Goal: Information Seeking & Learning: Learn about a topic

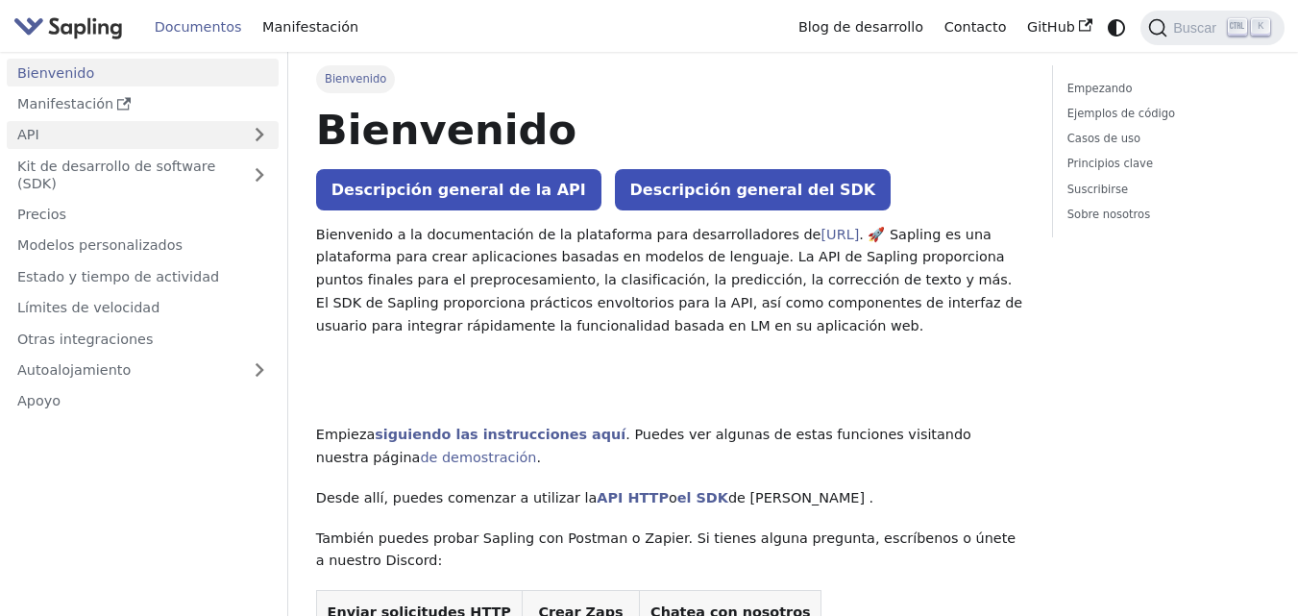
click at [209, 139] on link "API" at bounding box center [124, 135] width 234 height 28
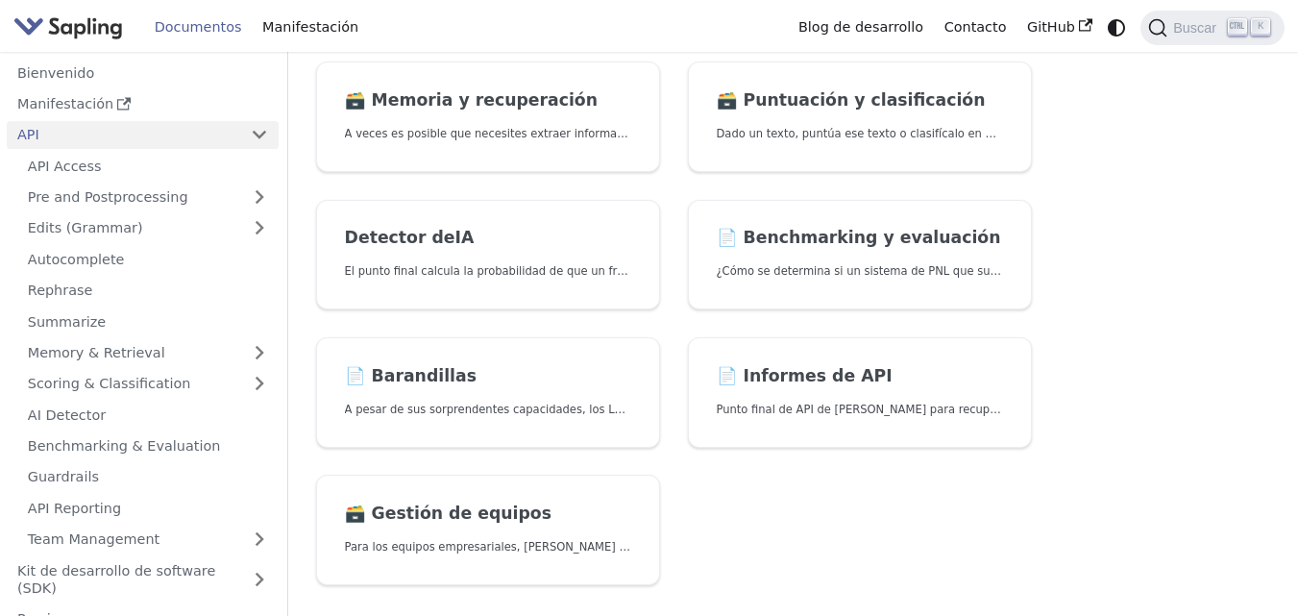
scroll to position [599, 0]
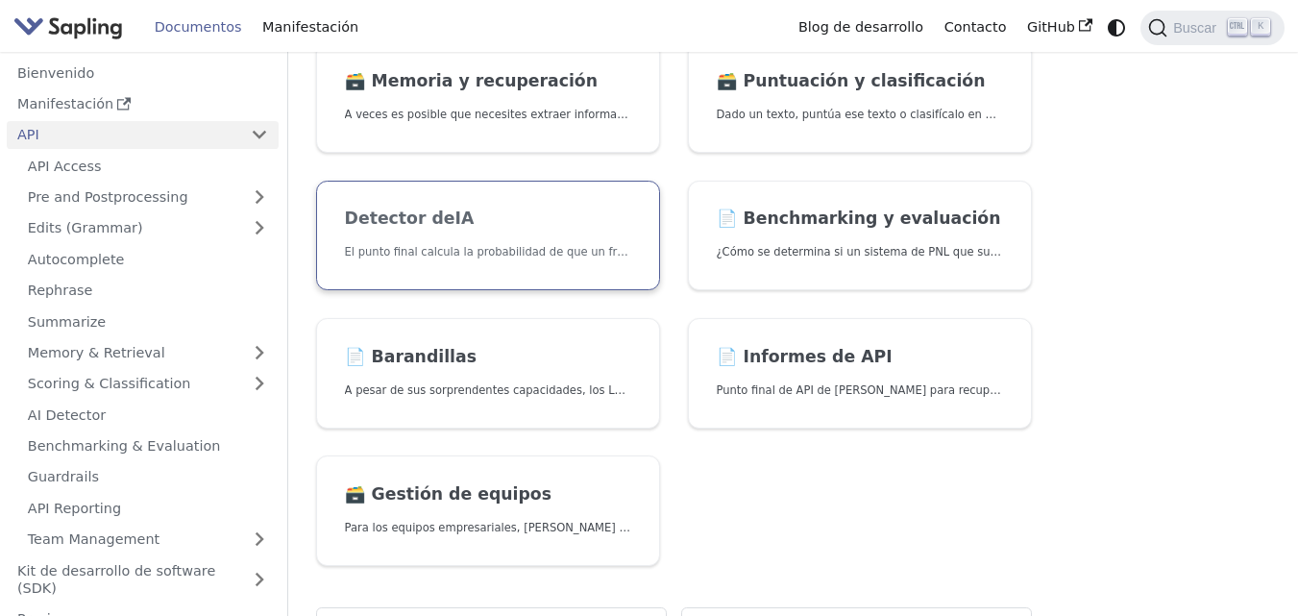
click at [600, 277] on link "Detector de IA El punto final calcula la probabilidad de que un fragmento de te…" at bounding box center [488, 236] width 344 height 111
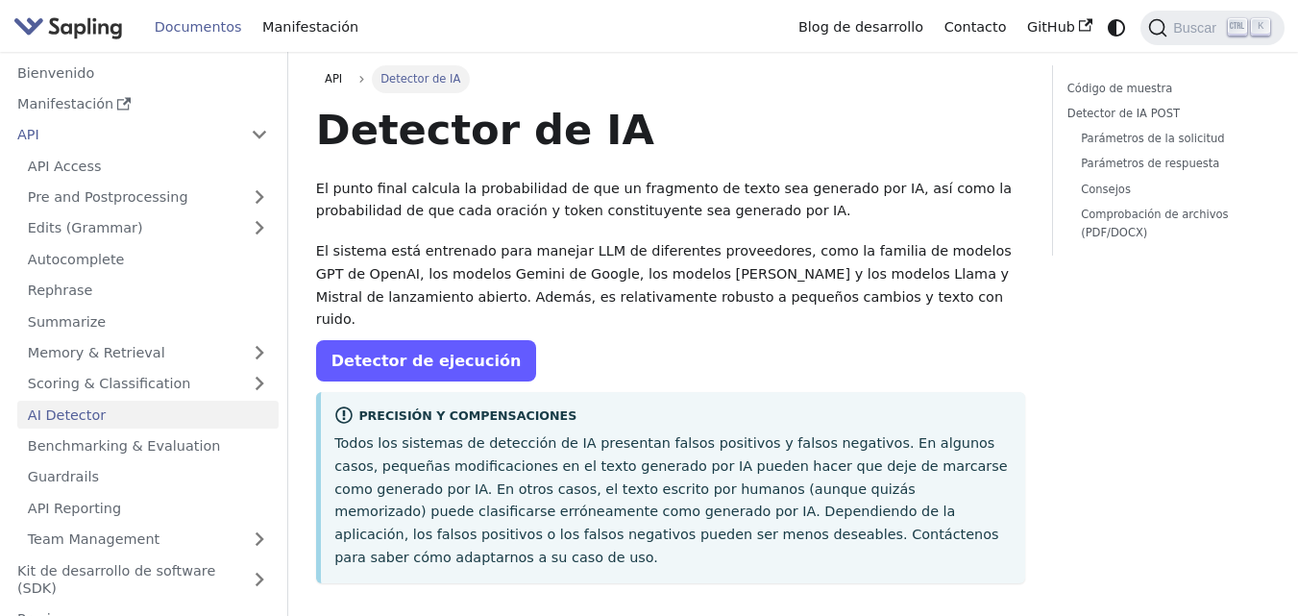
click at [443, 350] on link "Detector de ejecución" at bounding box center [426, 360] width 221 height 41
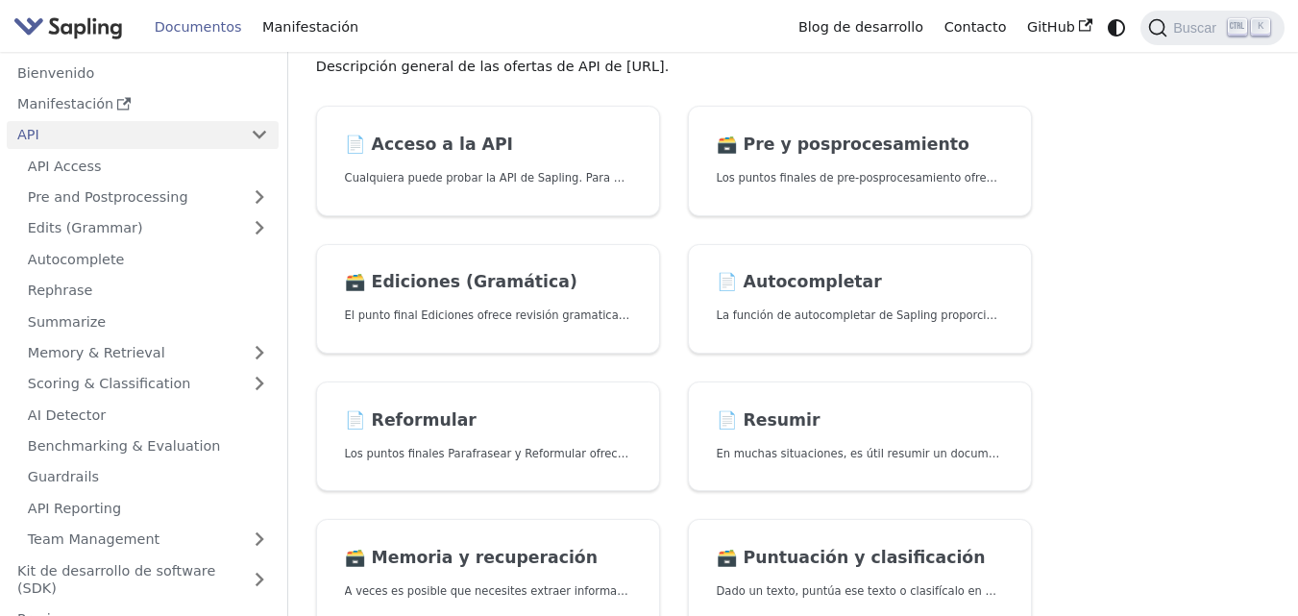
scroll to position [127, 0]
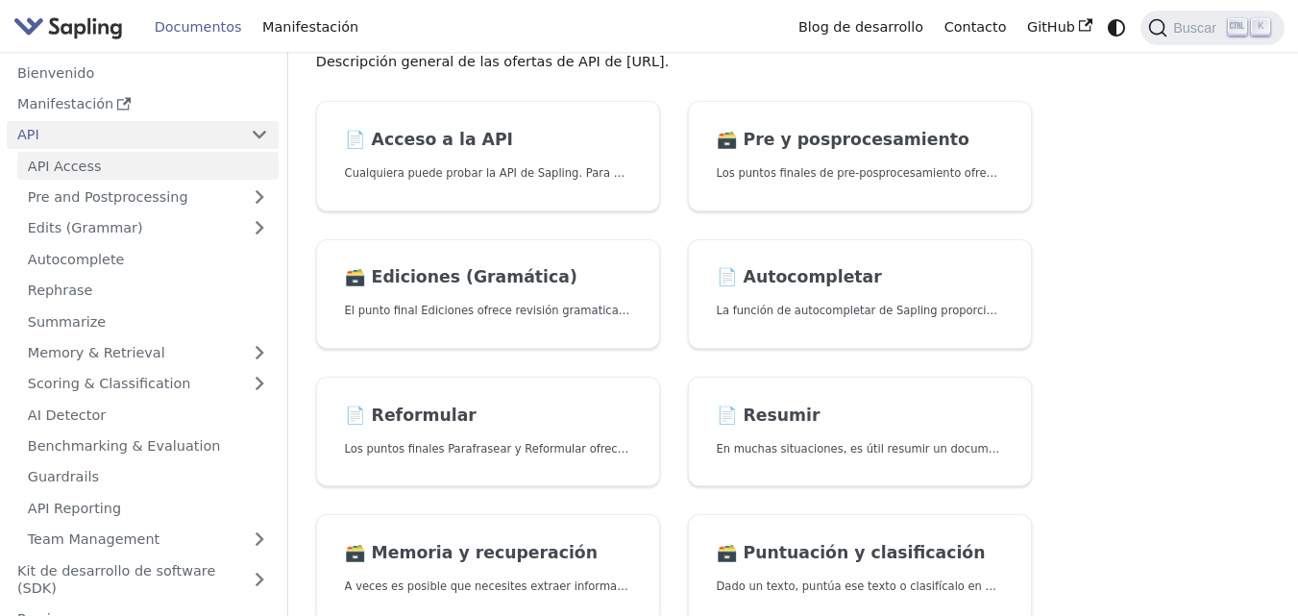
click at [142, 171] on link "API Access" at bounding box center [147, 166] width 261 height 28
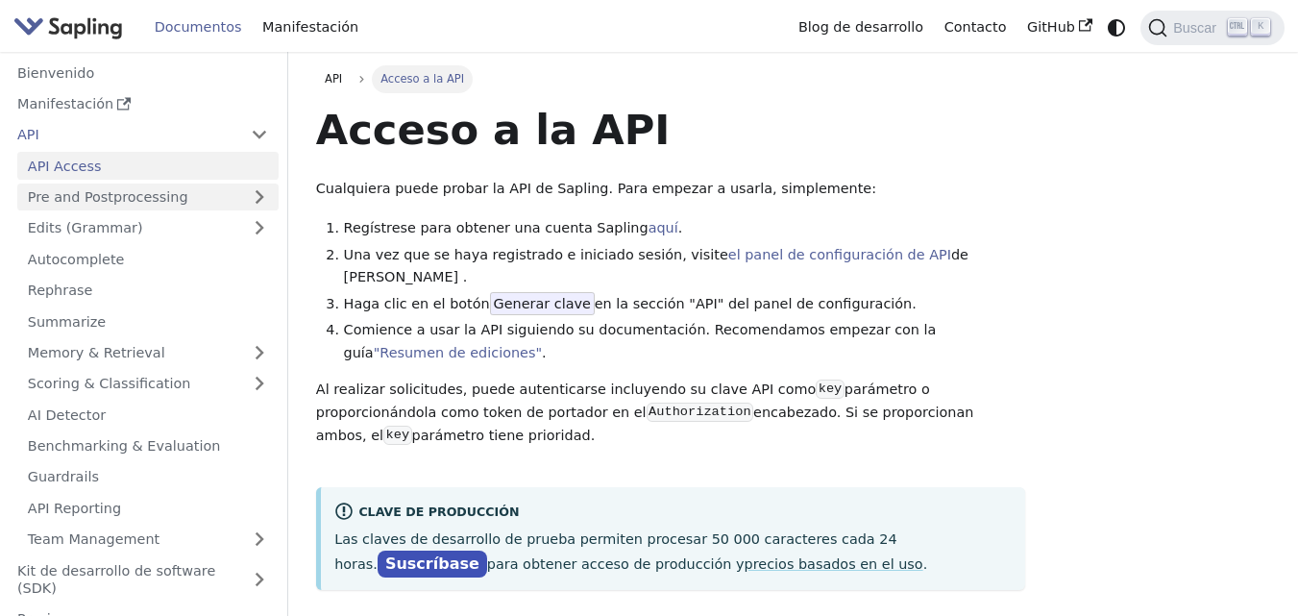
click at [147, 197] on link "Pre and Postprocessing" at bounding box center [147, 198] width 261 height 28
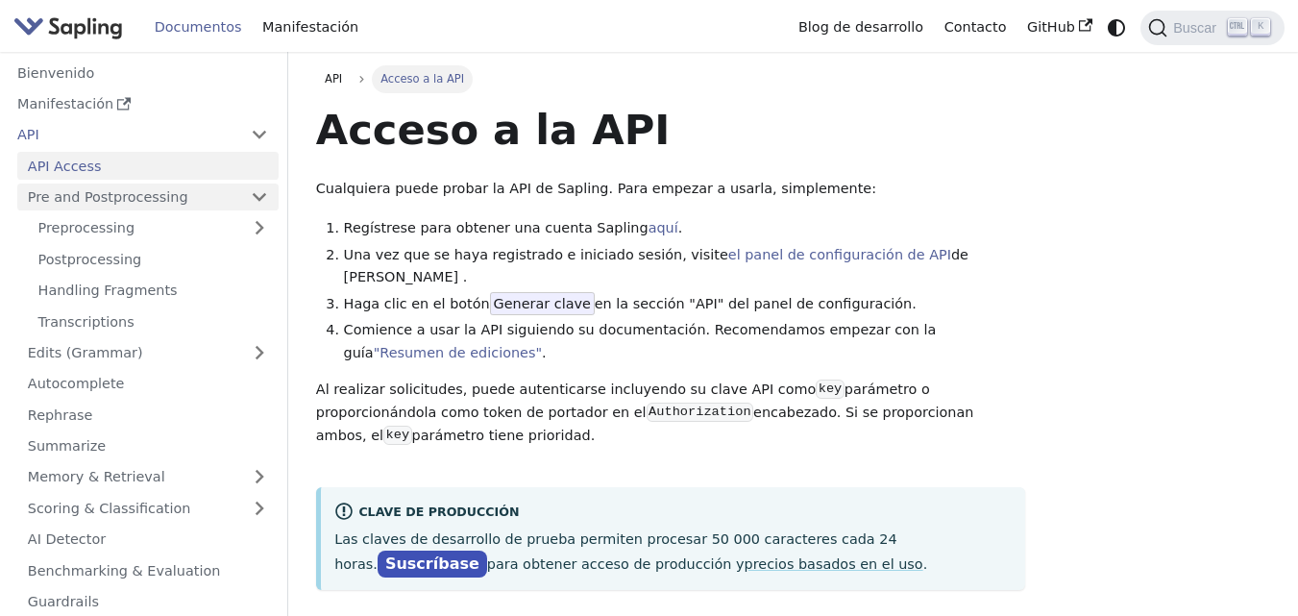
click at [265, 190] on link "Pre and Postprocessing" at bounding box center [147, 198] width 261 height 28
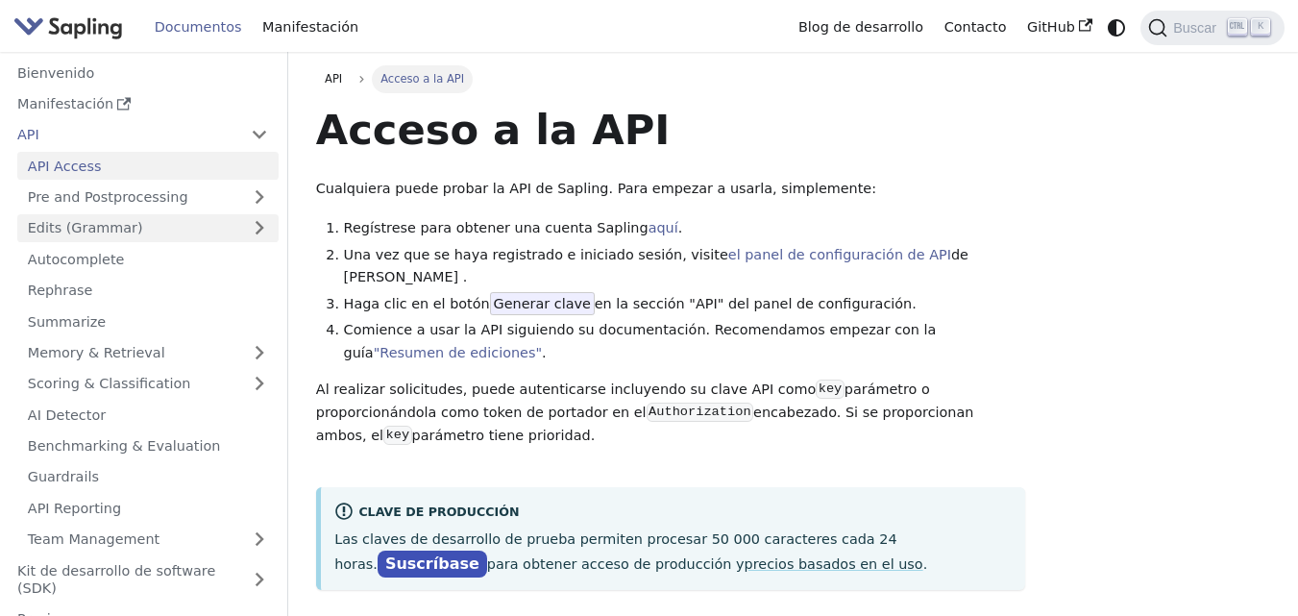
click at [259, 231] on link "Edits (Grammar)" at bounding box center [147, 228] width 261 height 28
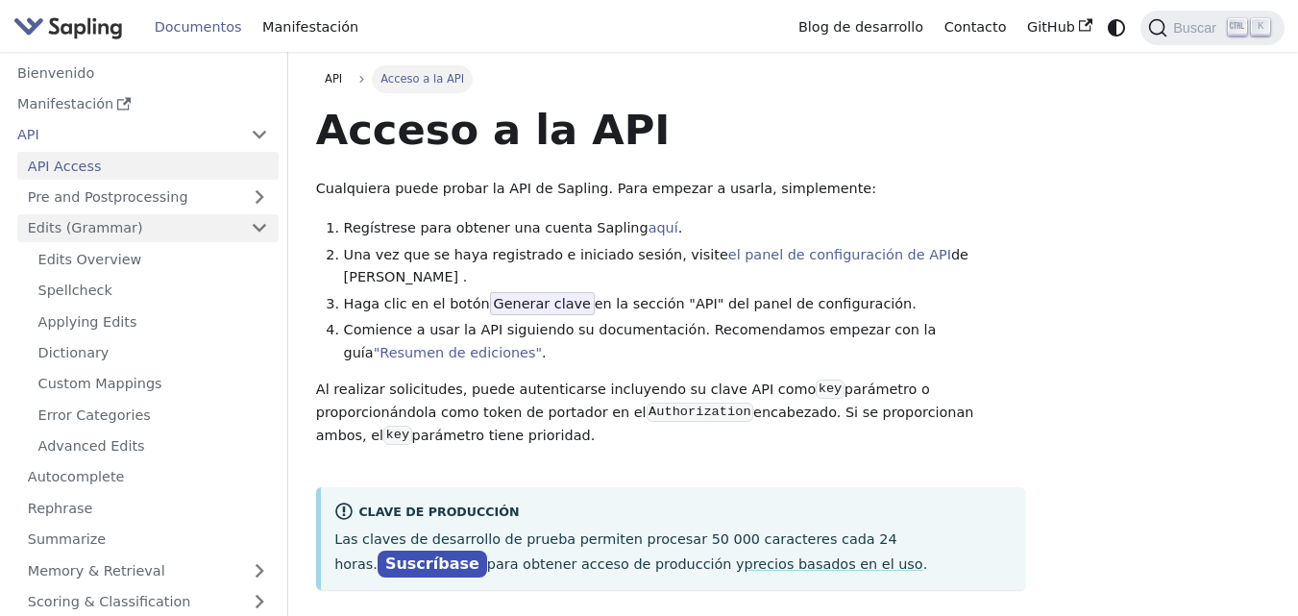
click at [259, 231] on link "Edits (Grammar)" at bounding box center [147, 228] width 261 height 28
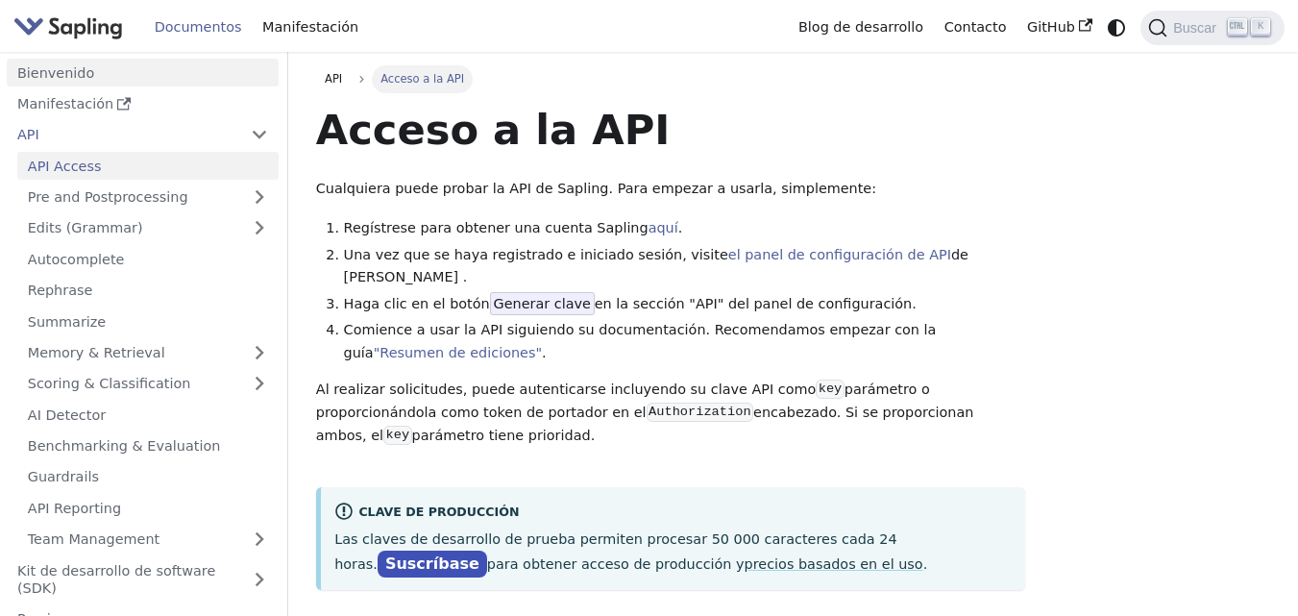
click at [160, 85] on link "Bienvenido" at bounding box center [143, 73] width 272 height 28
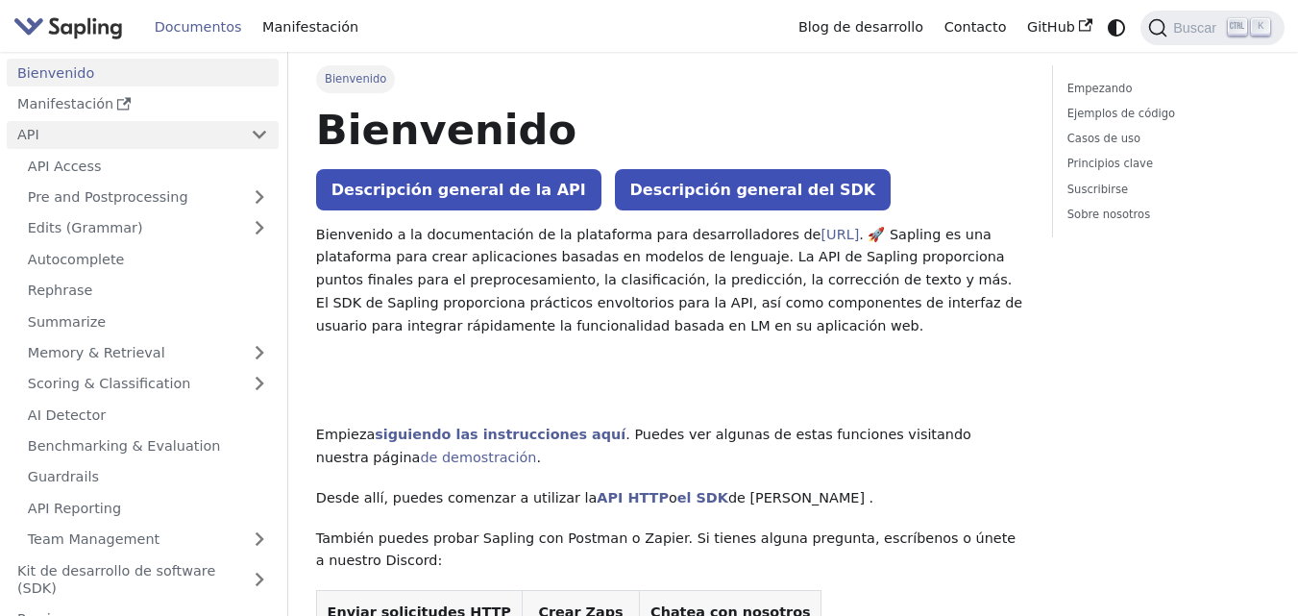
click at [206, 131] on link "API" at bounding box center [124, 135] width 234 height 28
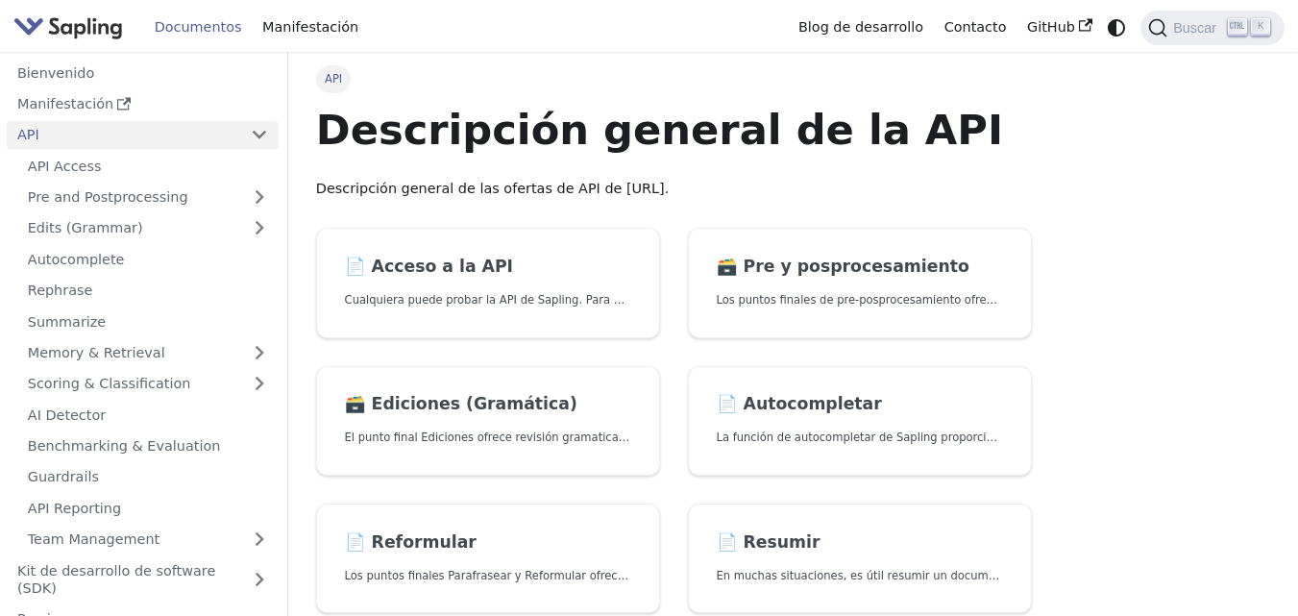
scroll to position [38, 0]
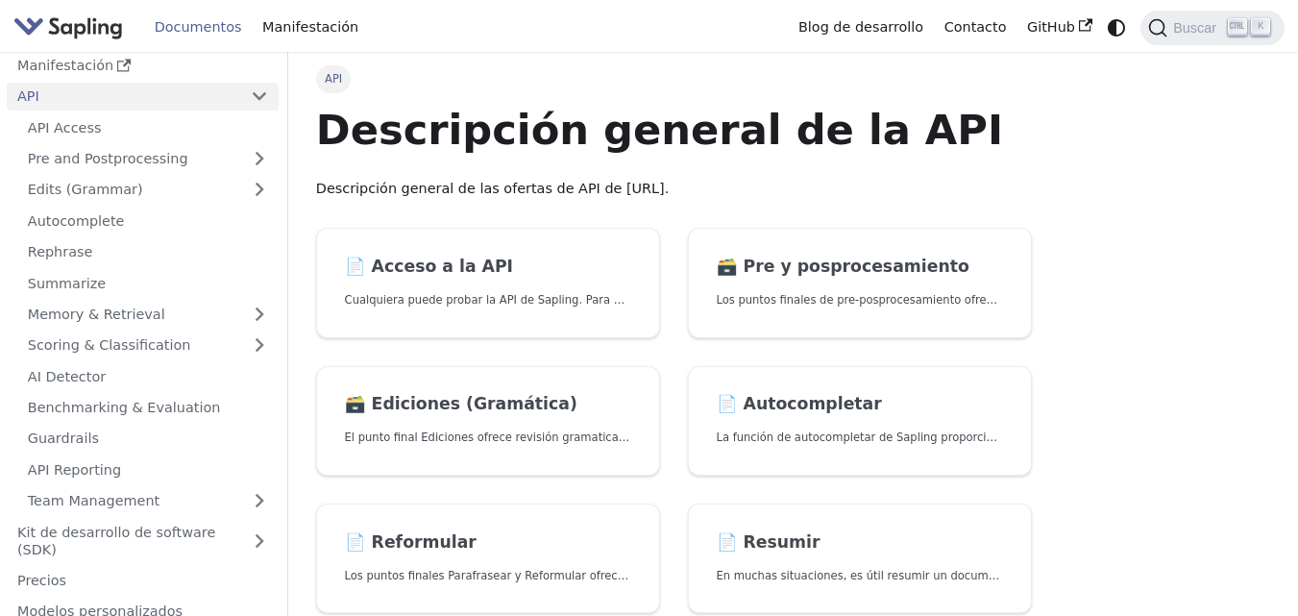
click at [946, 154] on h1 "Descripción general de la API" at bounding box center [674, 130] width 716 height 52
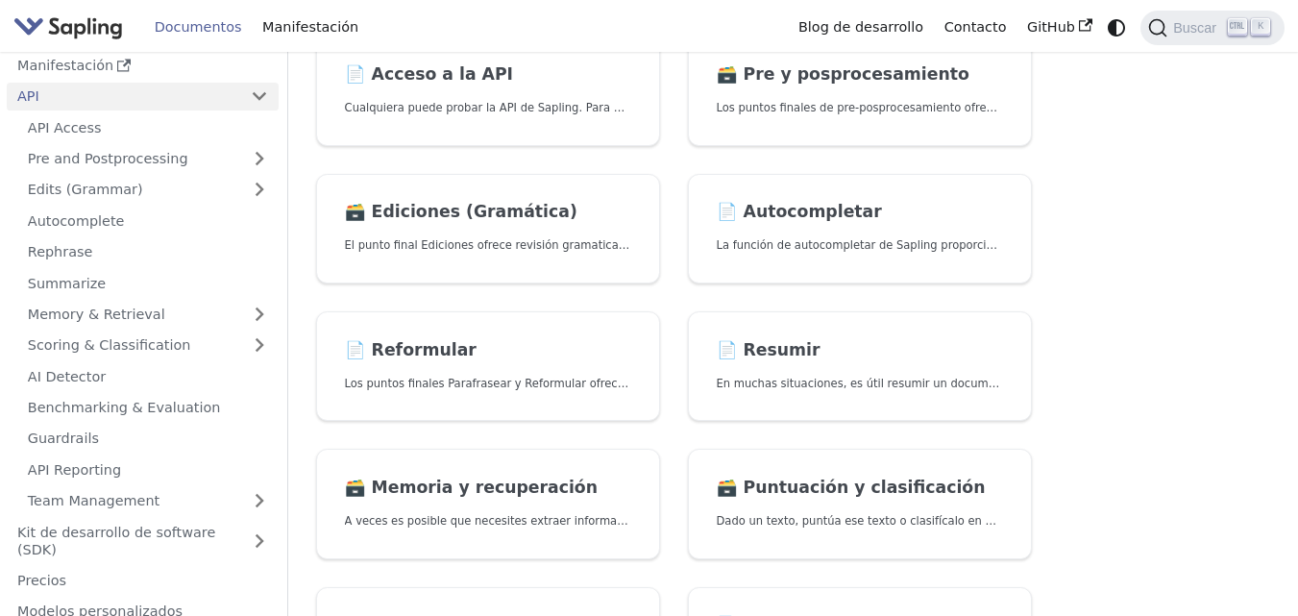
scroll to position [231, 0]
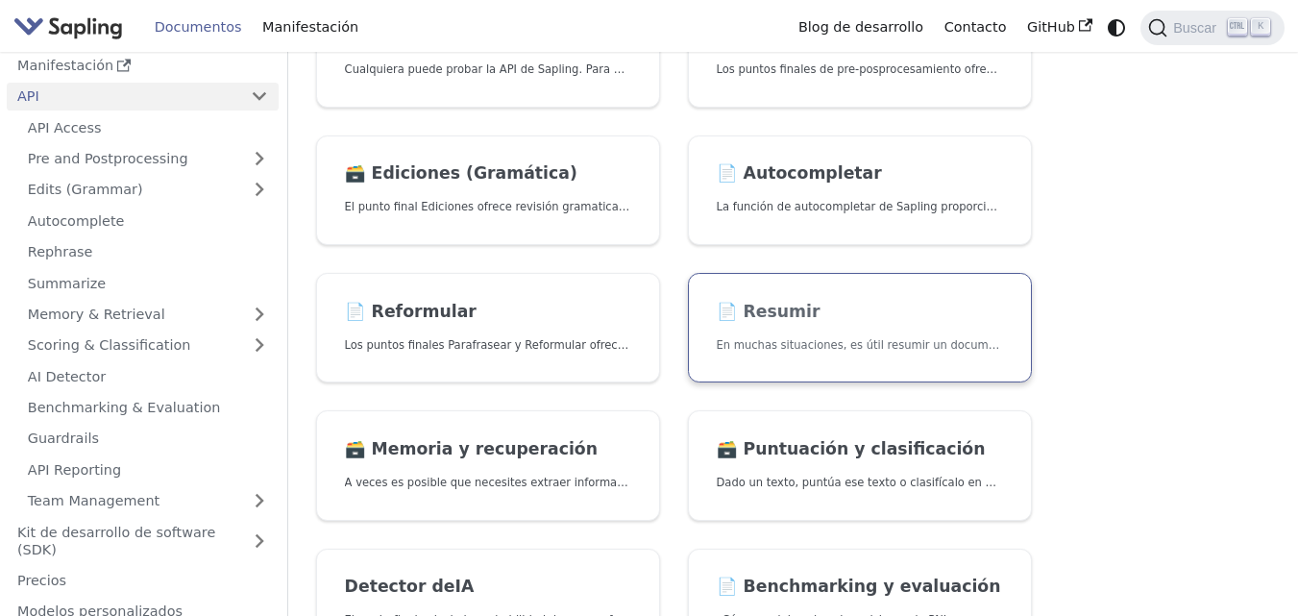
click at [886, 288] on link "📄️ Resumir En muchas situaciones, es útil resumir un documento más largo en un …" at bounding box center [860, 328] width 344 height 111
